Goal: Browse casually

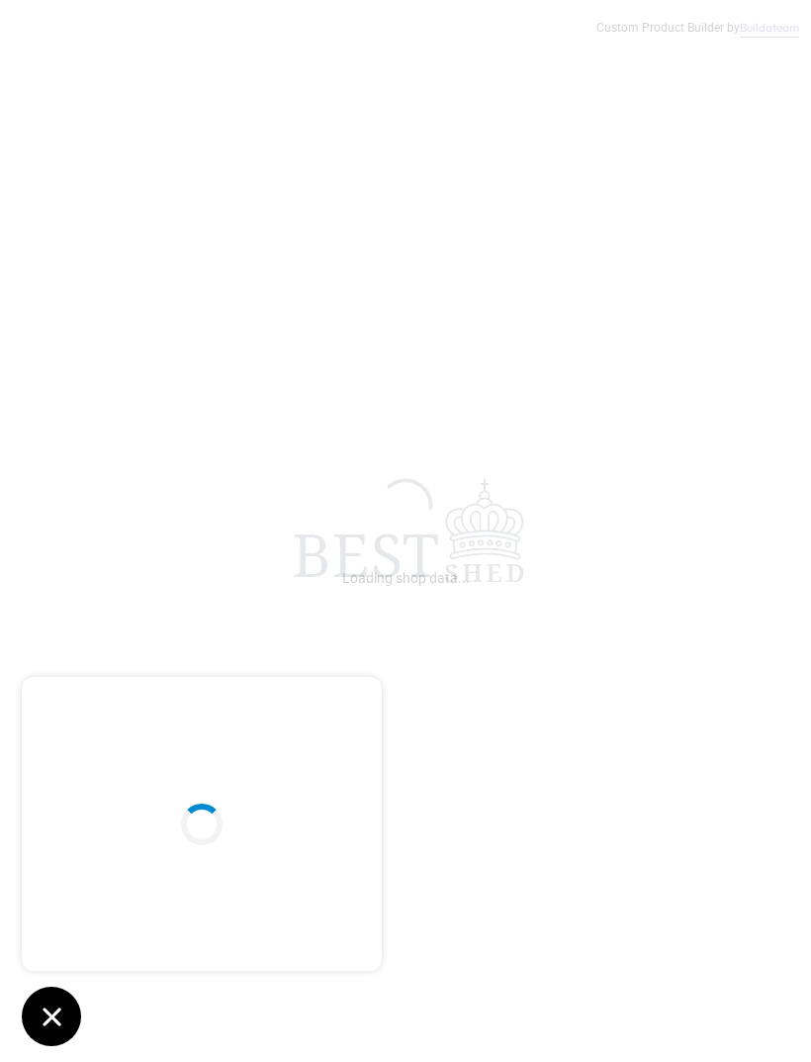
scroll to position [212, 0]
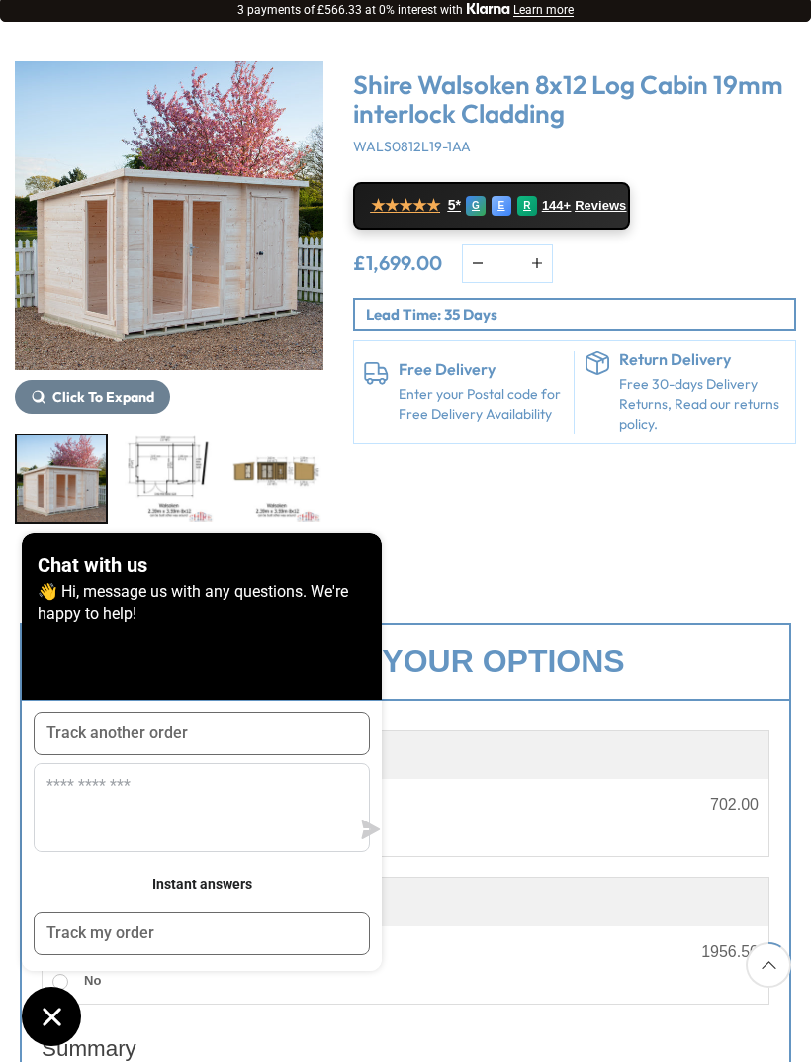
click at [608, 547] on div "Click To Expand Click To Expand Click To Expand Click To Expand Click To Expand…" at bounding box center [405, 292] width 811 height 541
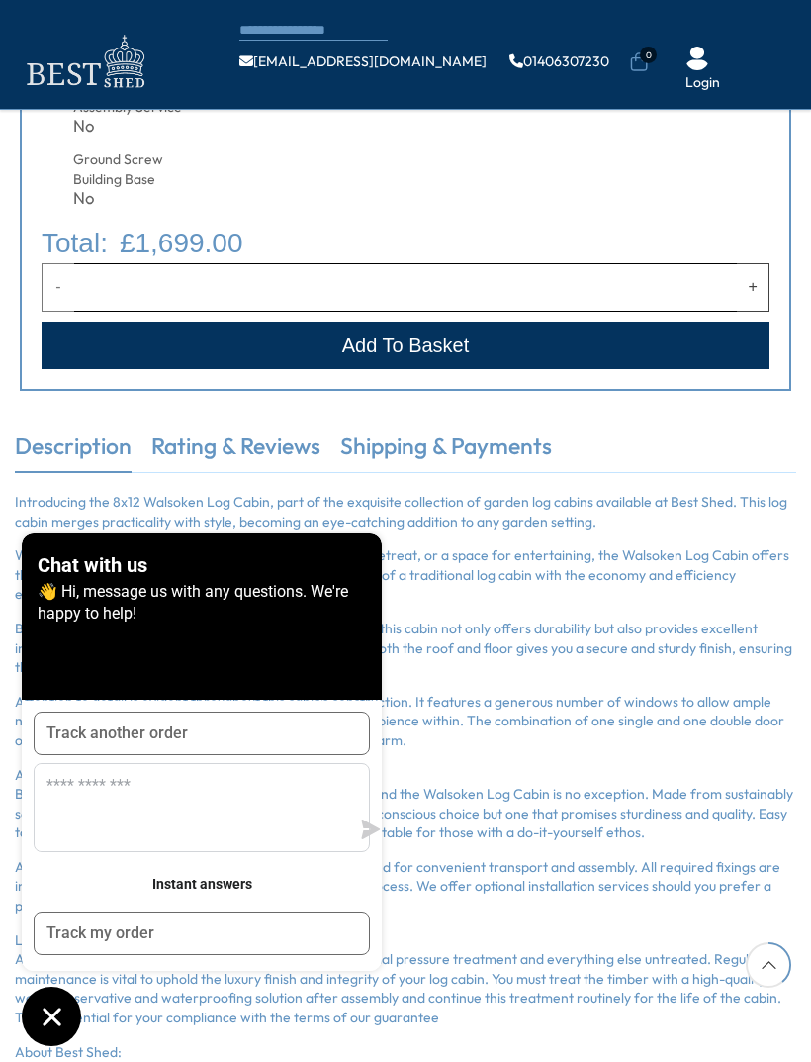
scroll to position [1099, 0]
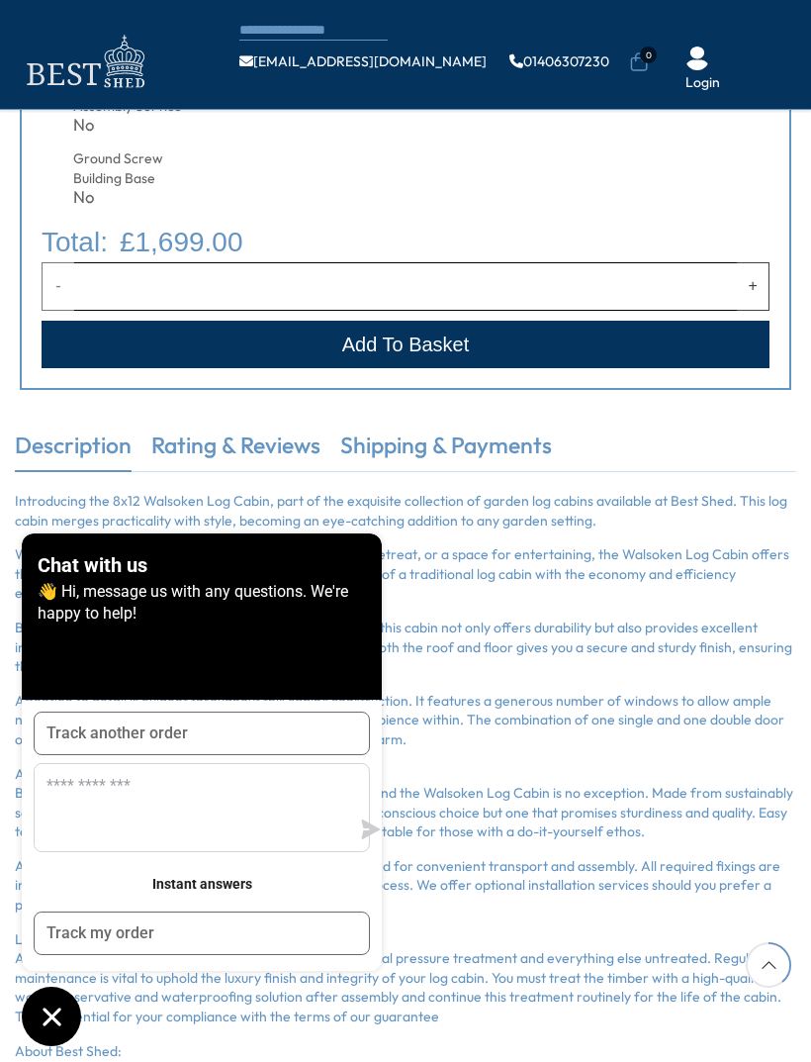
click at [48, 1025] on icon "Chat window" at bounding box center [52, 1016] width 18 height 18
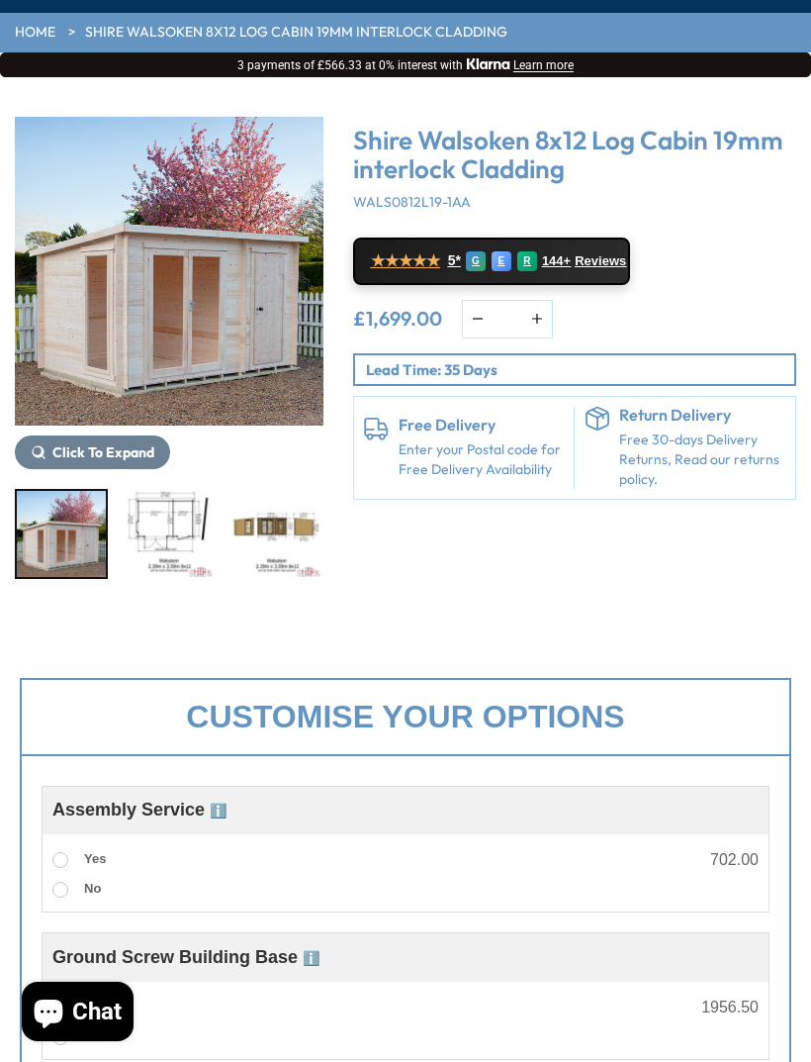
scroll to position [0, 0]
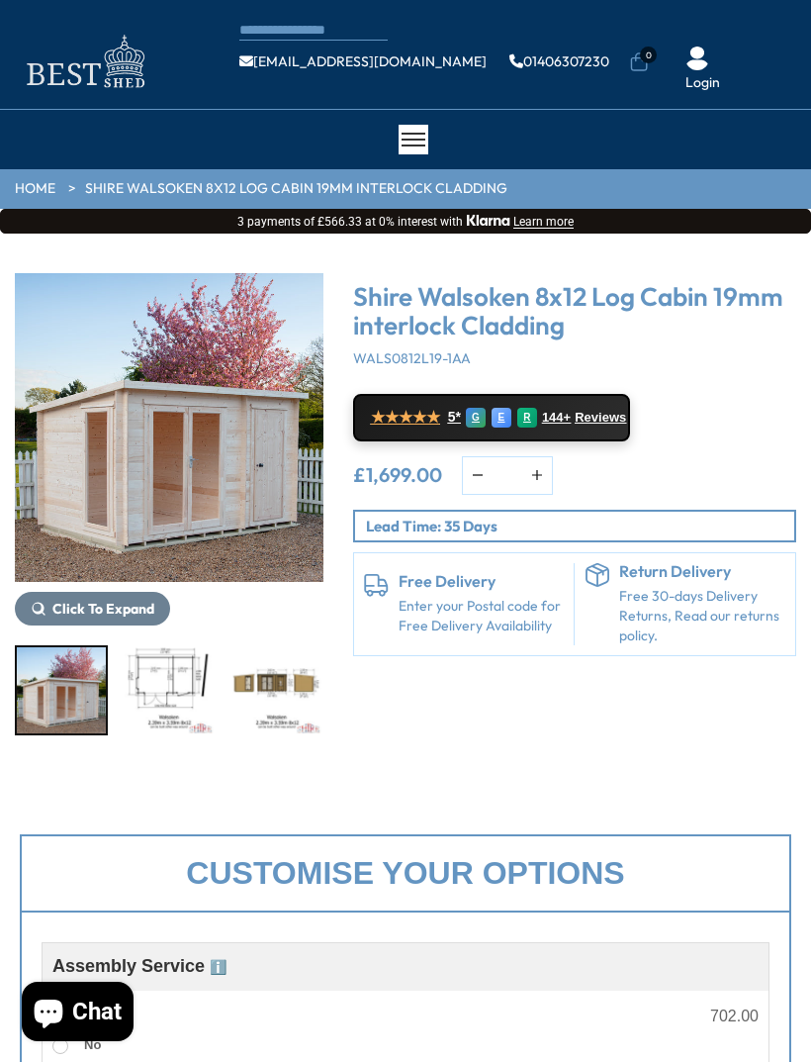
click at [51, 187] on link "HOME" at bounding box center [35, 189] width 41 height 20
